Goal: Information Seeking & Learning: Learn about a topic

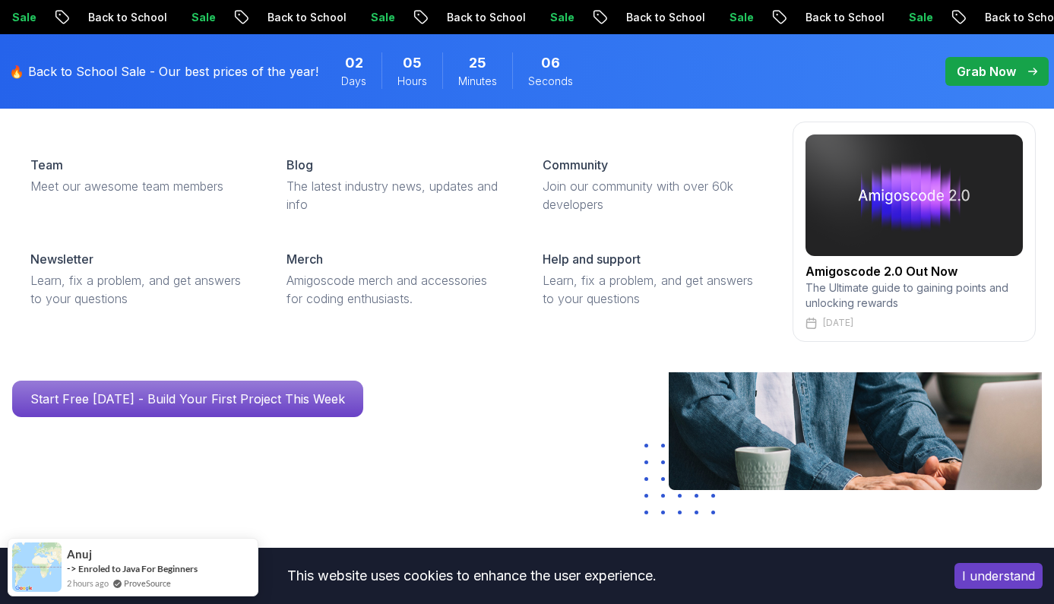
scroll to position [672, 0]
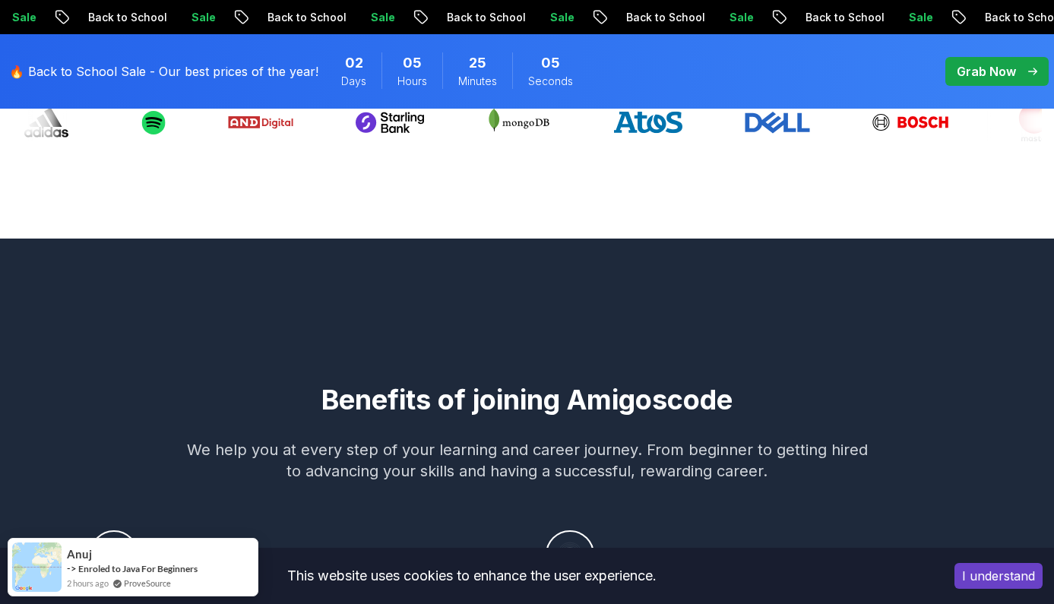
click at [980, 569] on button "I understand" at bounding box center [999, 576] width 88 height 26
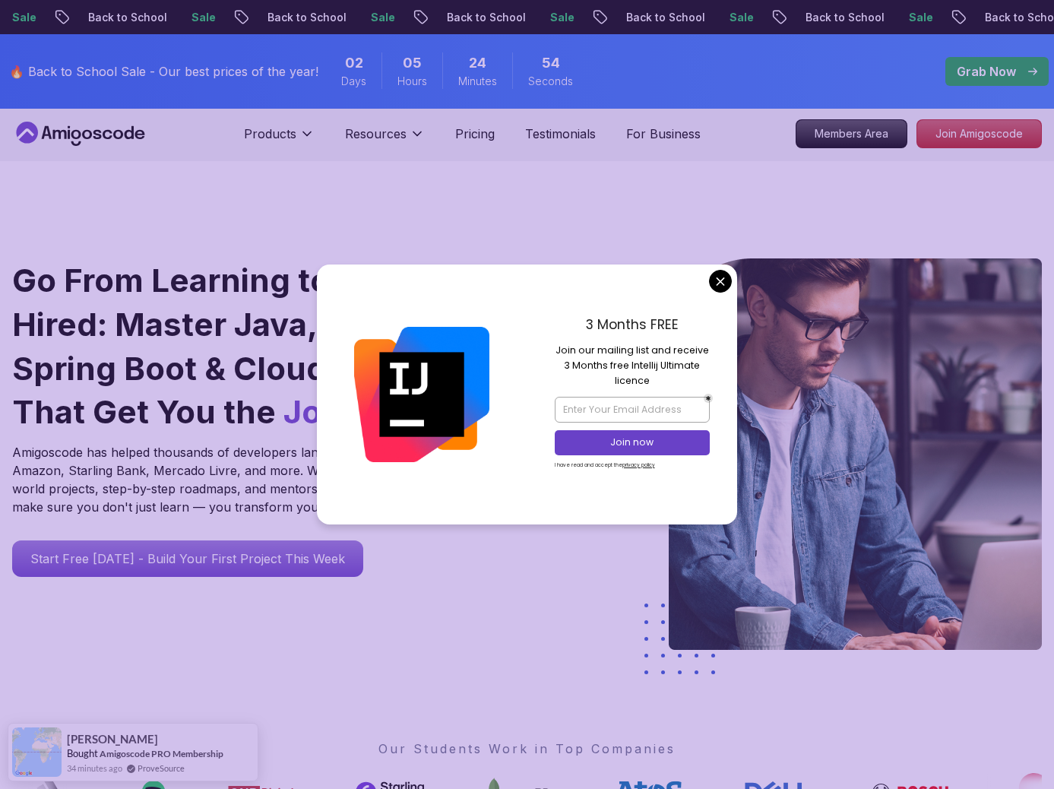
scroll to position [0, 1]
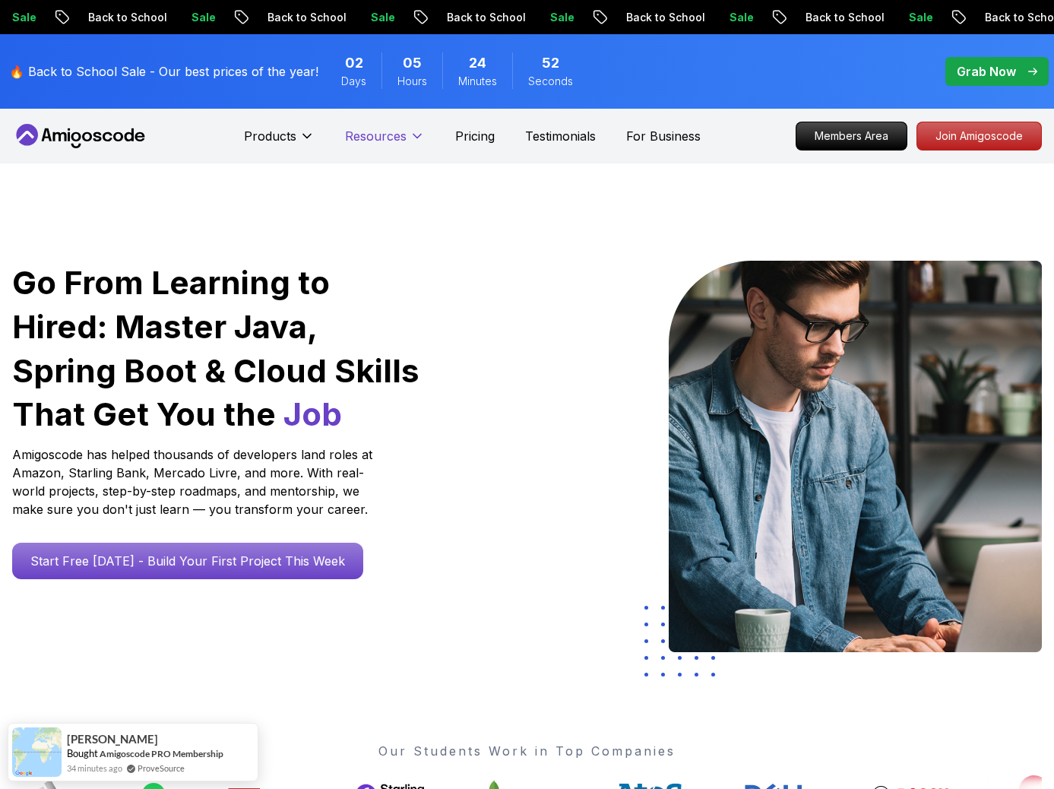
scroll to position [0, 0]
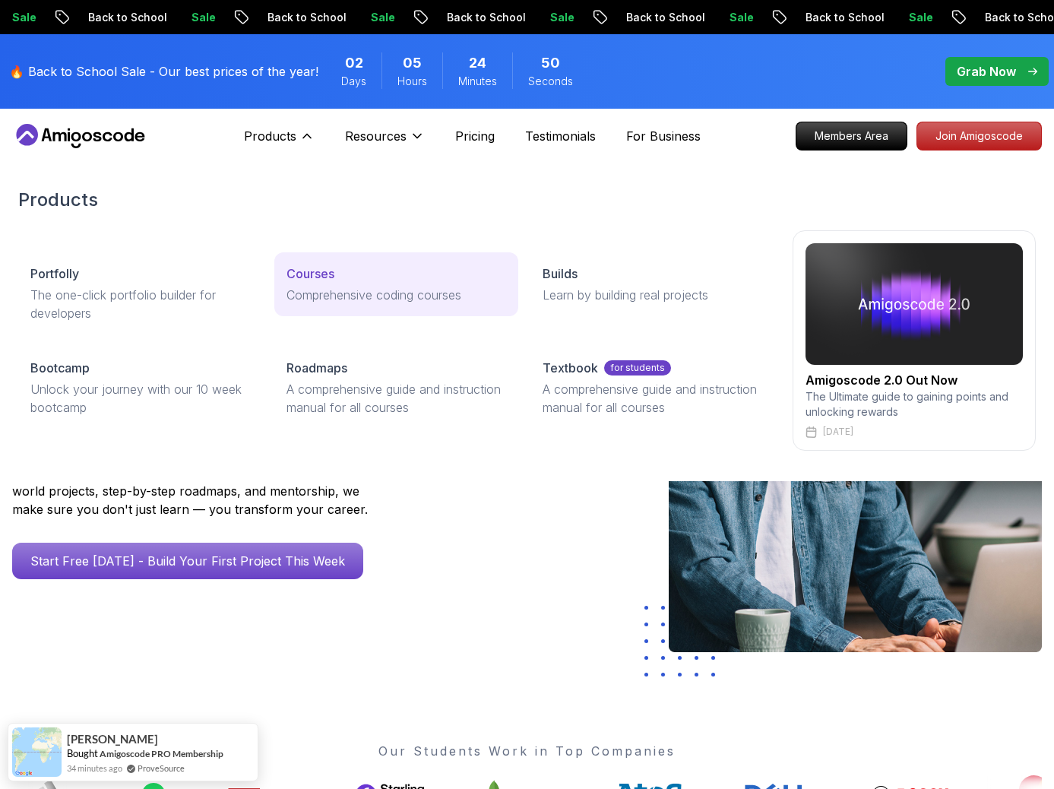
click at [319, 275] on p "Courses" at bounding box center [311, 273] width 48 height 18
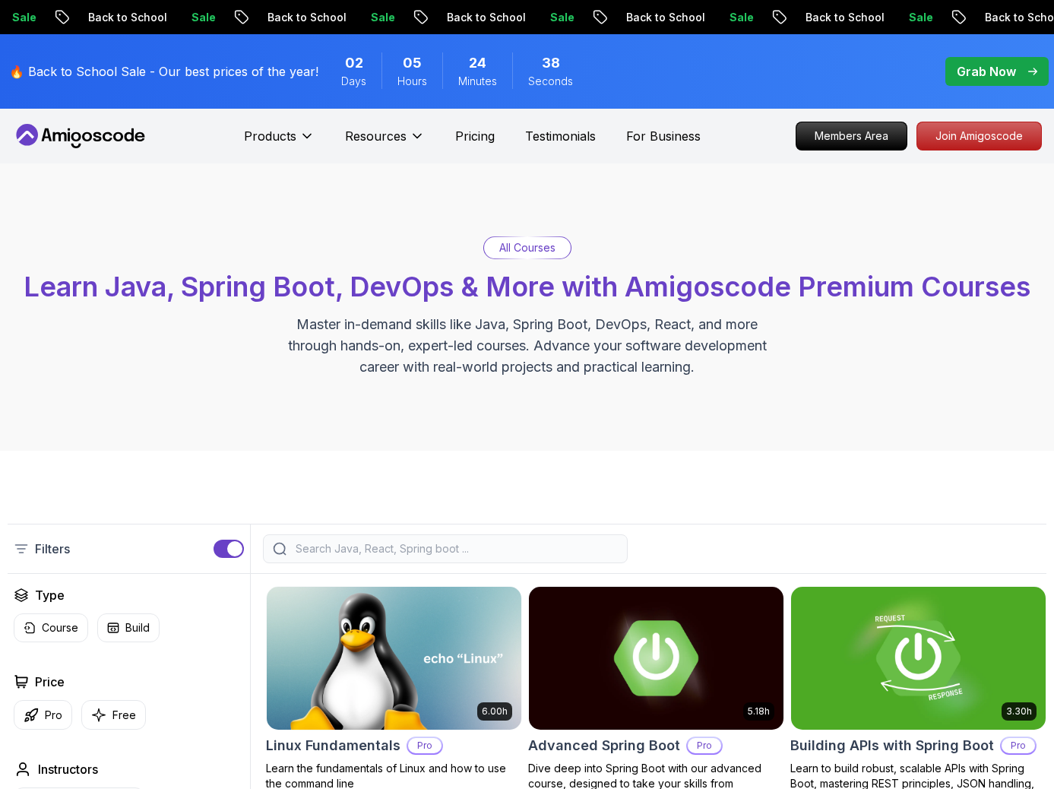
click at [390, 556] on input "search" at bounding box center [455, 548] width 325 height 15
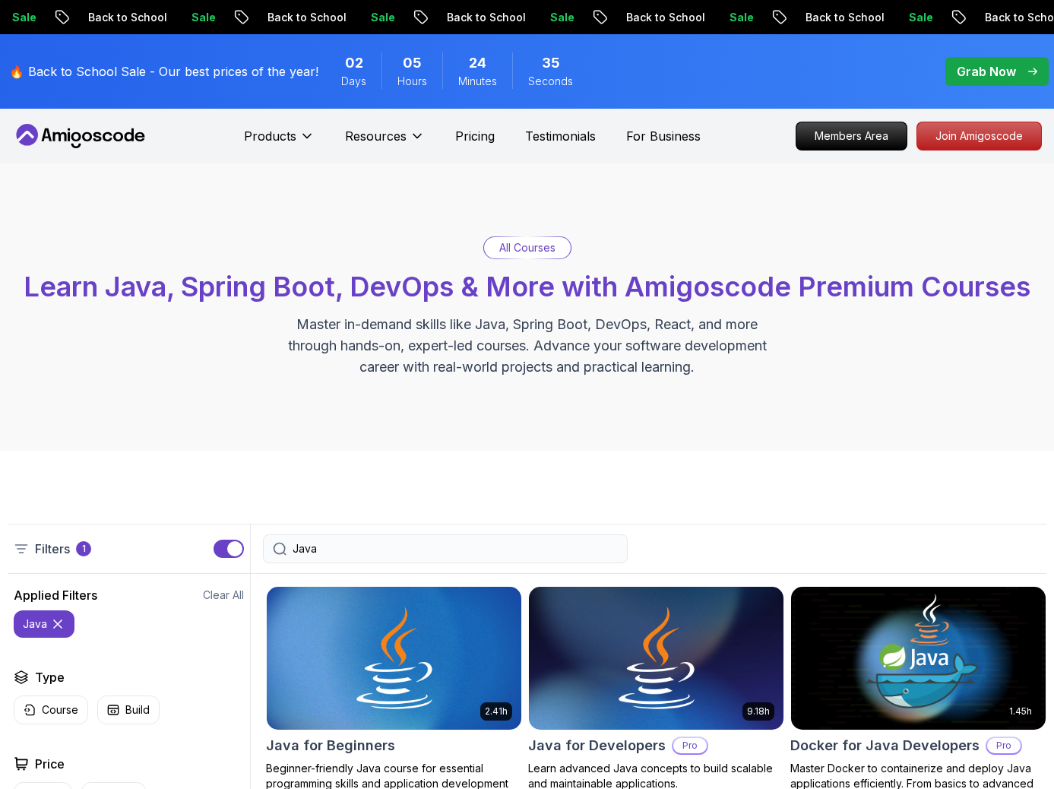
type input "Java"
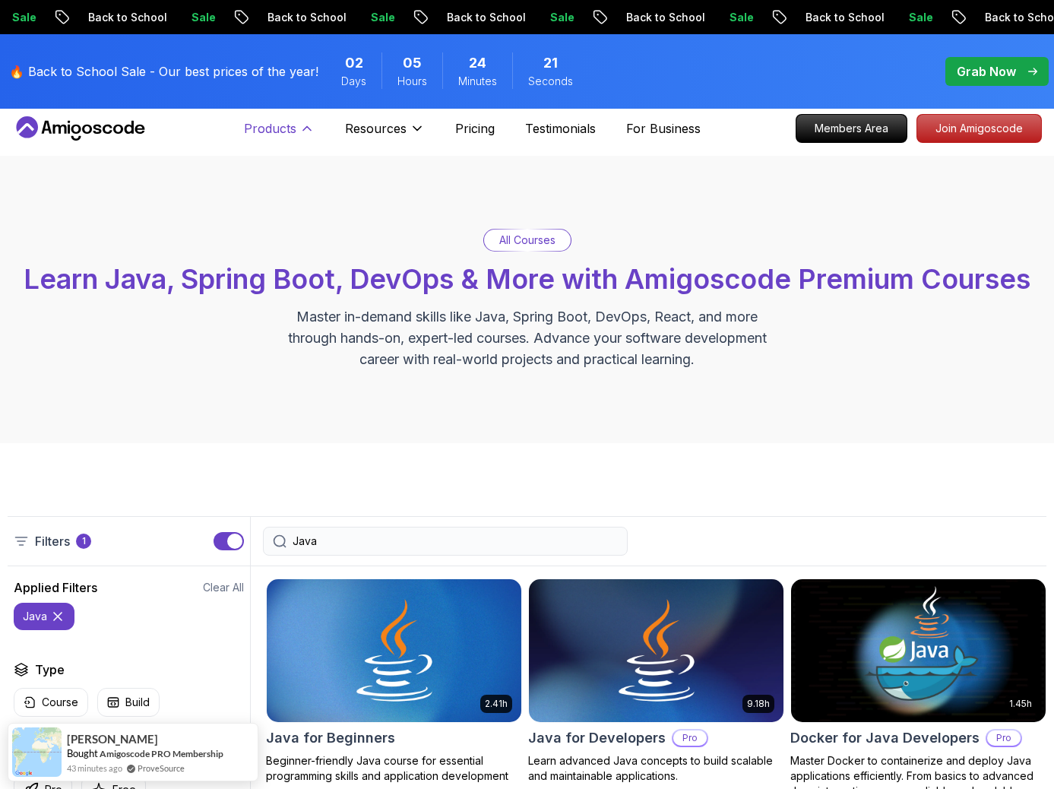
scroll to position [8, 1]
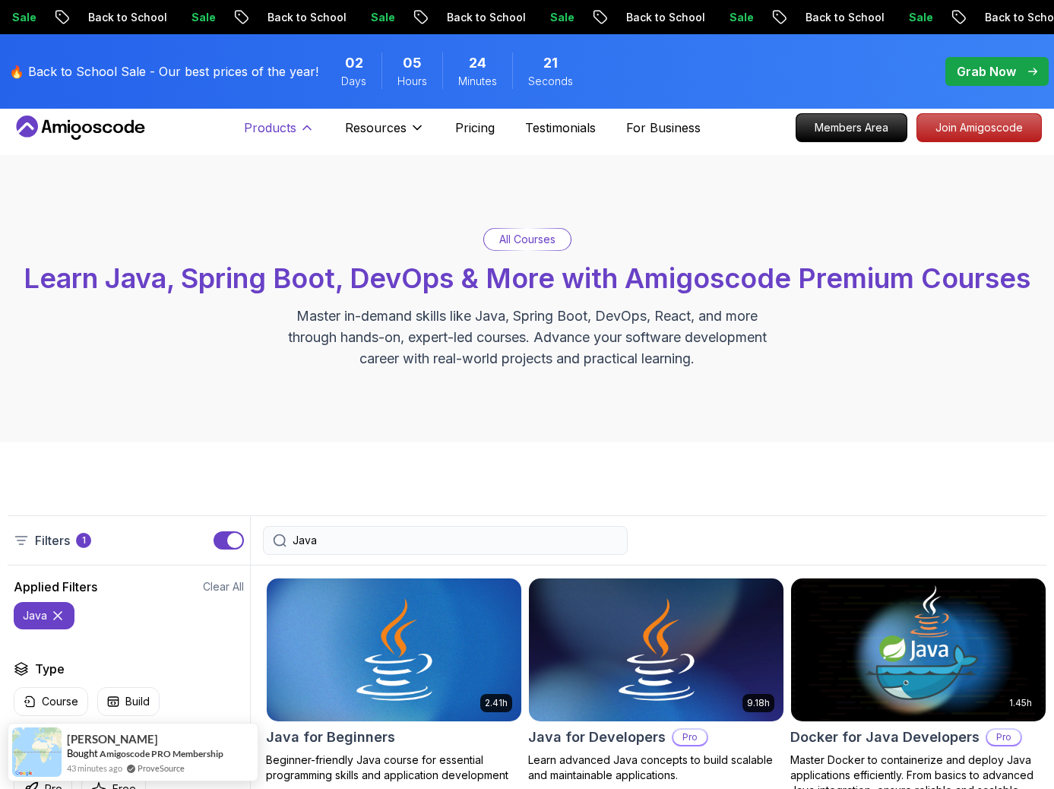
click at [300, 136] on button "Products" at bounding box center [279, 134] width 71 height 30
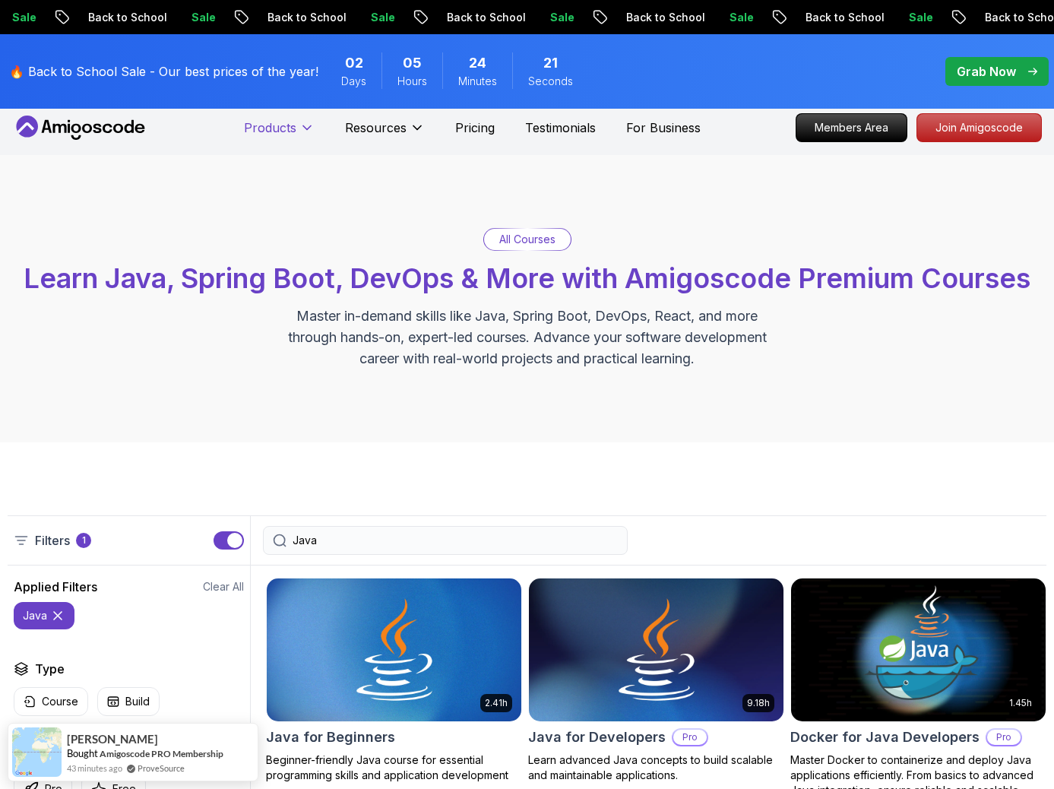
scroll to position [8, 0]
click at [300, 136] on button "Products" at bounding box center [279, 134] width 71 height 30
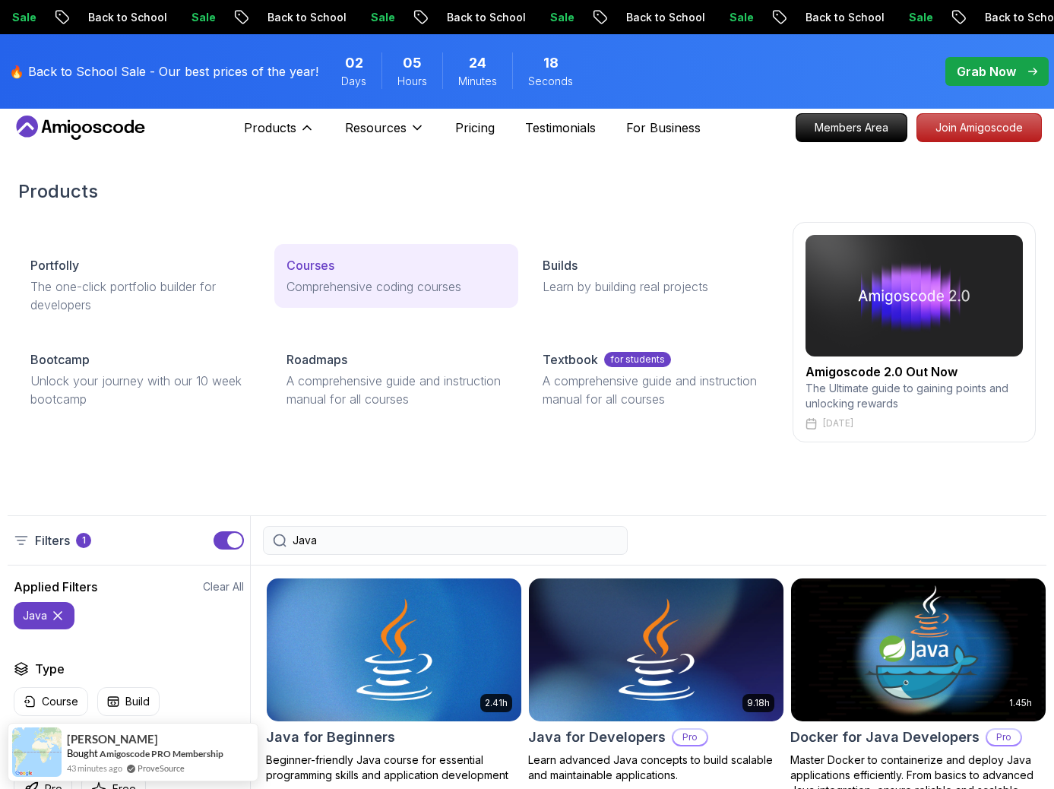
click at [305, 267] on p "Courses" at bounding box center [311, 265] width 48 height 18
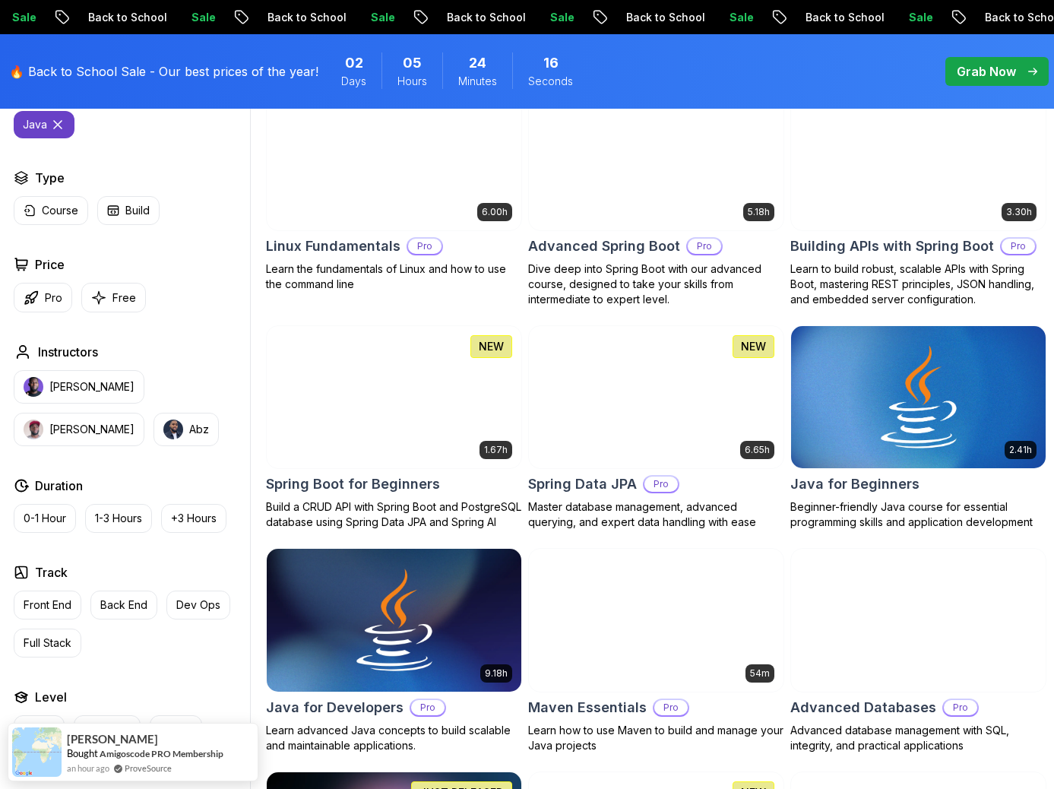
scroll to position [517, 0]
